Goal: Check status: Check status

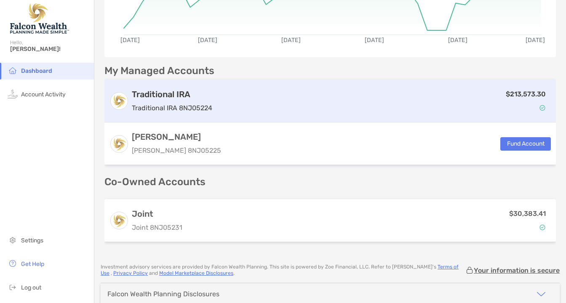
scroll to position [168, 0]
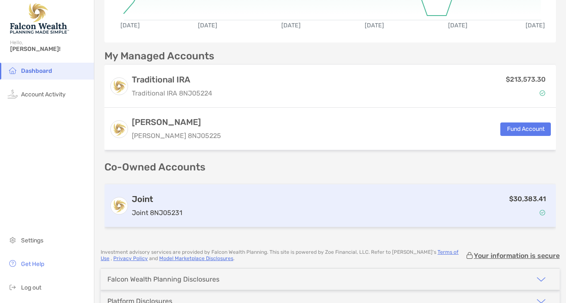
click at [279, 199] on div "$30,383.41" at bounding box center [368, 206] width 365 height 24
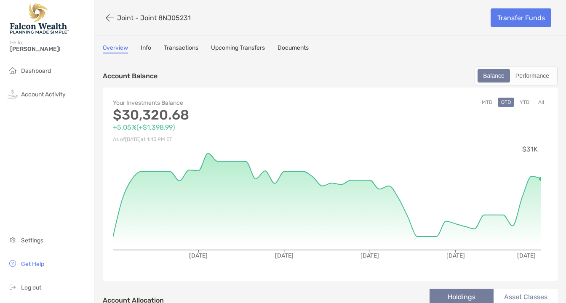
click at [149, 46] on link "Info" at bounding box center [146, 48] width 11 height 9
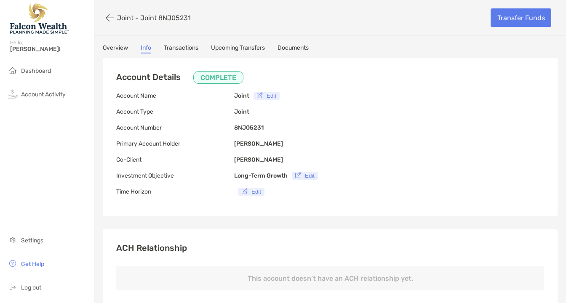
click at [286, 50] on link "Documents" at bounding box center [292, 48] width 31 height 9
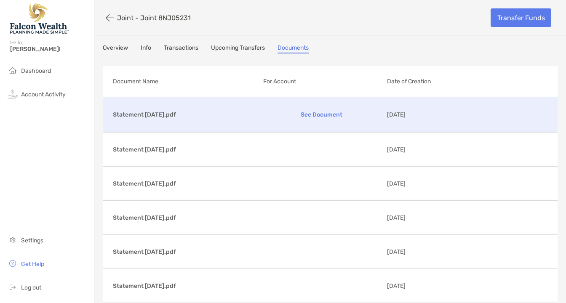
click at [309, 111] on p "See Document" at bounding box center [321, 114] width 117 height 15
click at [147, 51] on link "Info" at bounding box center [146, 48] width 11 height 9
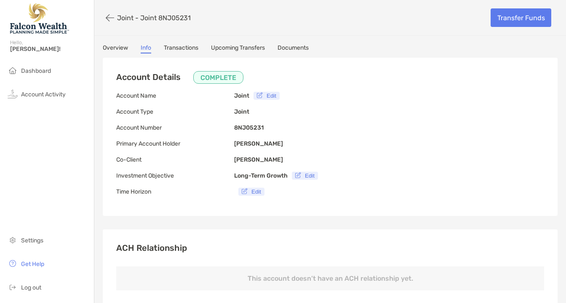
click at [112, 49] on link "Overview" at bounding box center [115, 48] width 25 height 9
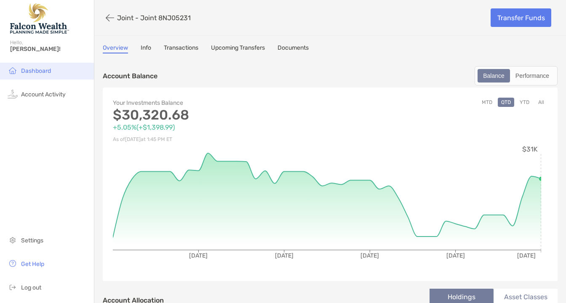
click at [28, 73] on span "Dashboard" at bounding box center [36, 70] width 30 height 7
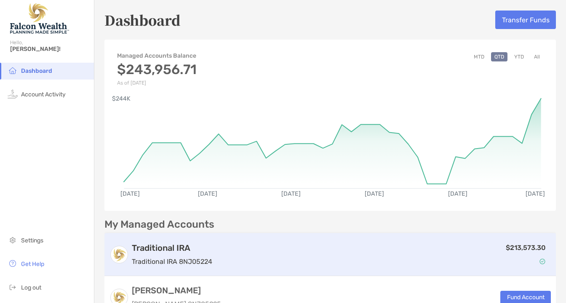
click at [266, 245] on div "$213,573.30" at bounding box center [383, 255] width 335 height 24
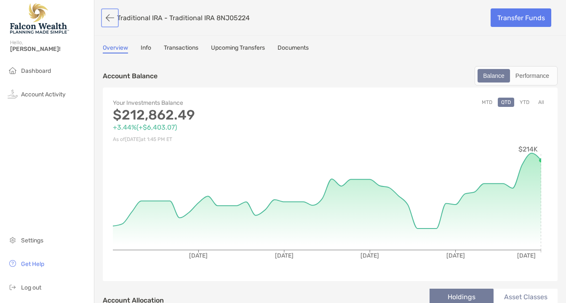
click at [105, 17] on button "button" at bounding box center [110, 18] width 14 height 16
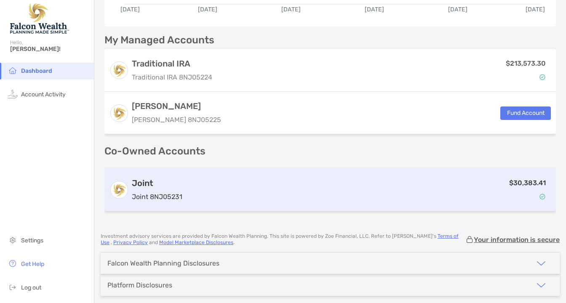
scroll to position [91, 0]
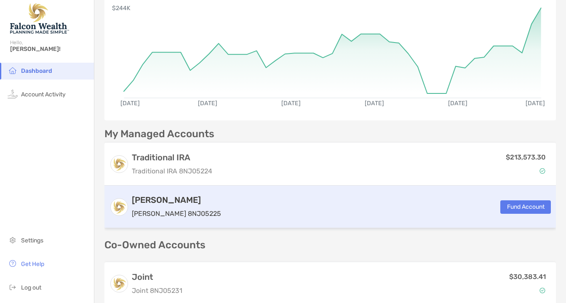
click at [149, 215] on p "[PERSON_NAME] 8NJ05225" at bounding box center [176, 213] width 89 height 11
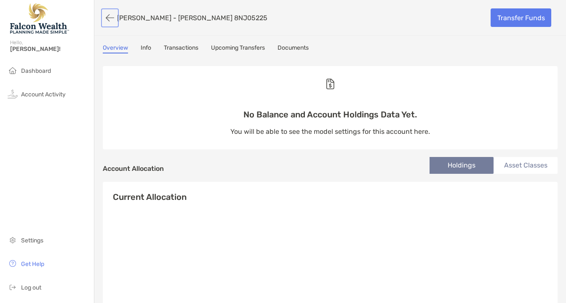
click at [107, 17] on button "button" at bounding box center [110, 18] width 14 height 16
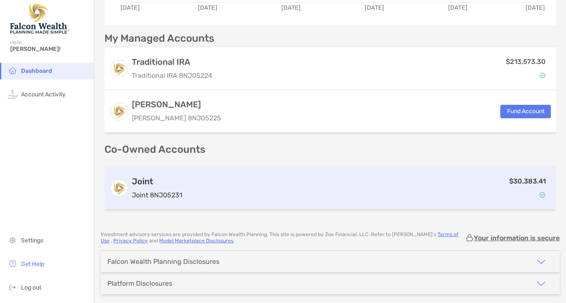
scroll to position [217, 0]
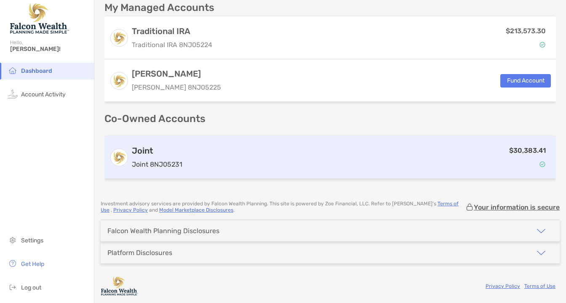
click at [155, 162] on p "Joint 8NJ05231" at bounding box center [157, 164] width 51 height 11
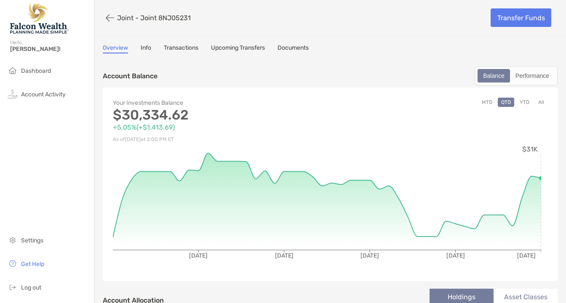
click at [104, 49] on link "Overview" at bounding box center [115, 48] width 25 height 9
click at [107, 19] on button "button" at bounding box center [110, 18] width 14 height 16
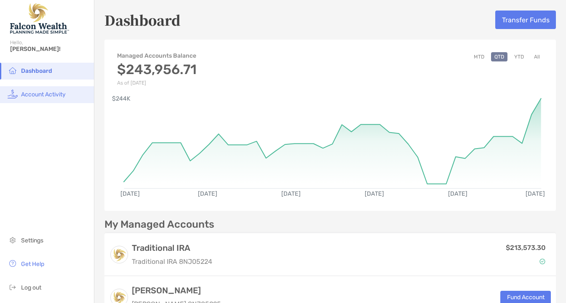
click at [57, 92] on span "Account Activity" at bounding box center [43, 94] width 45 height 7
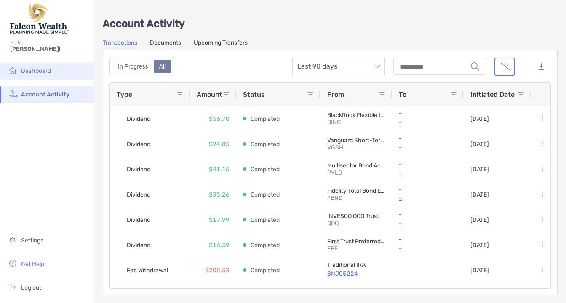
click at [34, 66] on li "Dashboard" at bounding box center [47, 71] width 94 height 17
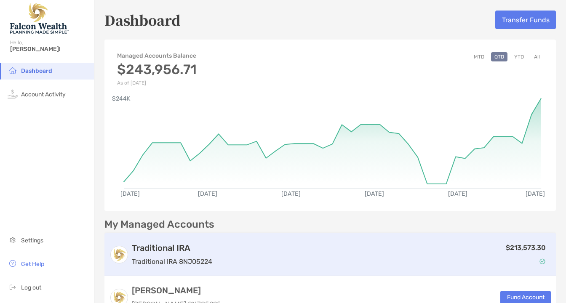
click at [173, 240] on div "Traditional IRA Traditional IRA 8NJ05224 $213,573.30" at bounding box center [329, 254] width 451 height 43
